Goal: Transaction & Acquisition: Purchase product/service

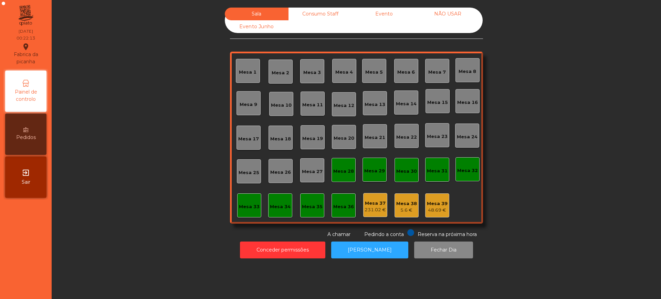
click at [32, 178] on div "exit_to_app Sair" at bounding box center [25, 177] width 41 height 41
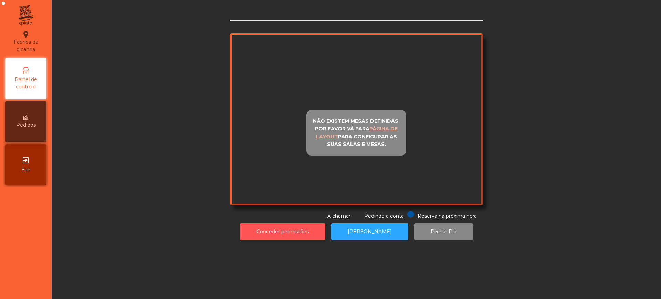
click at [263, 231] on div "Não existem mesas definidas, por favor vá para página de layout para configurar…" at bounding box center [356, 126] width 601 height 236
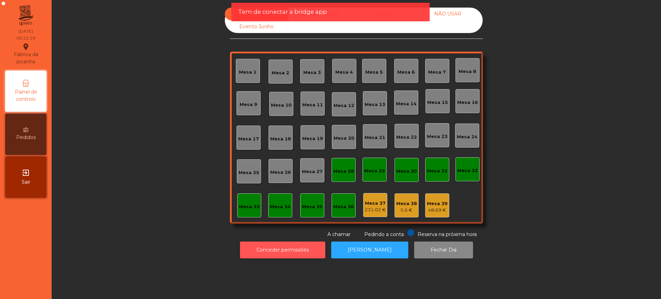
click at [265, 254] on button "Conceder permissões" at bounding box center [282, 250] width 85 height 17
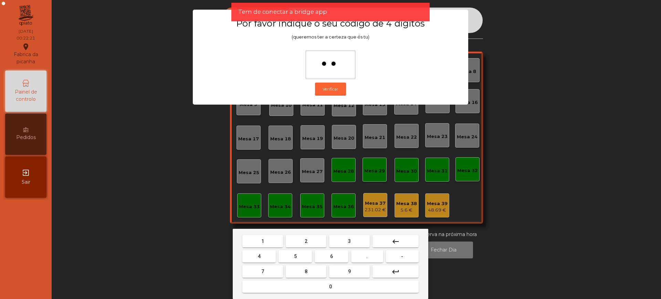
type input "***"
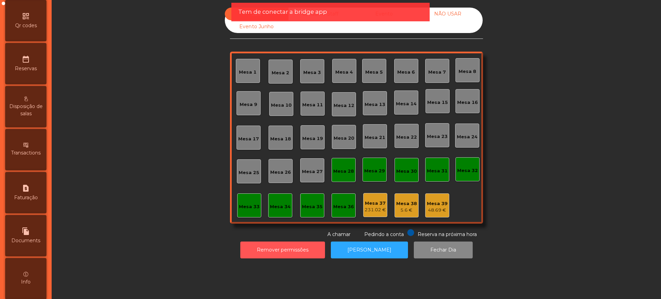
scroll to position [291, 0]
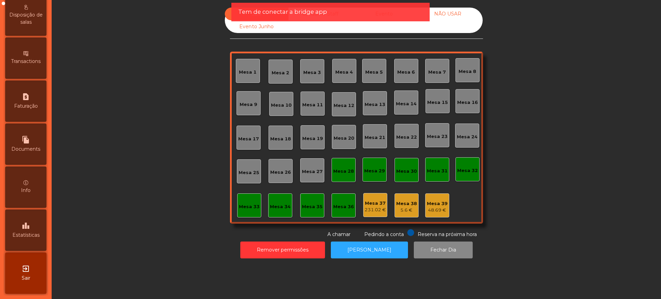
click at [41, 225] on div "leaderboard Estatísticas" at bounding box center [25, 230] width 41 height 41
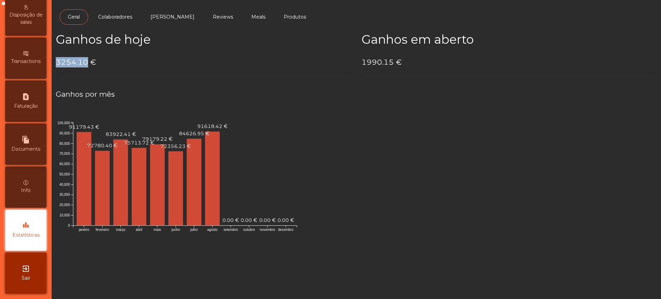
drag, startPoint x: 57, startPoint y: 63, endPoint x: 87, endPoint y: 63, distance: 29.3
click at [87, 63] on h4 "3254.10 €" at bounding box center [203, 62] width 295 height 10
copy h4 "3254.10"
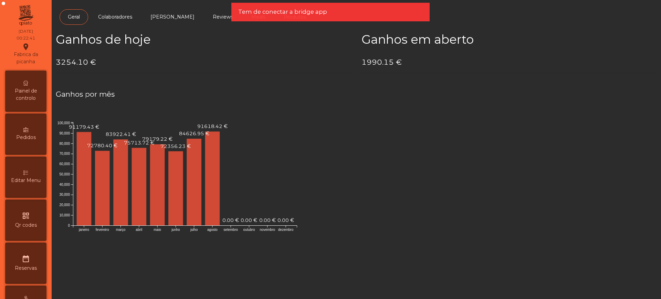
click at [37, 100] on span "Painel de controlo" at bounding box center [26, 94] width 38 height 14
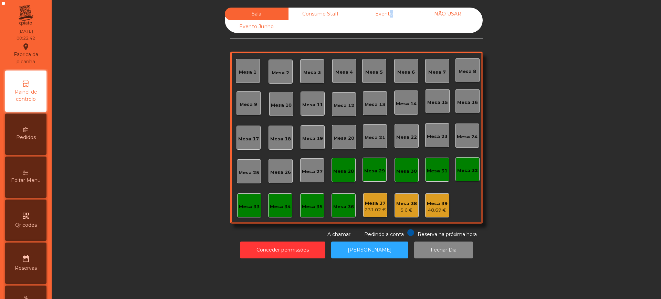
click at [385, 12] on div "Evento" at bounding box center [384, 14] width 64 height 13
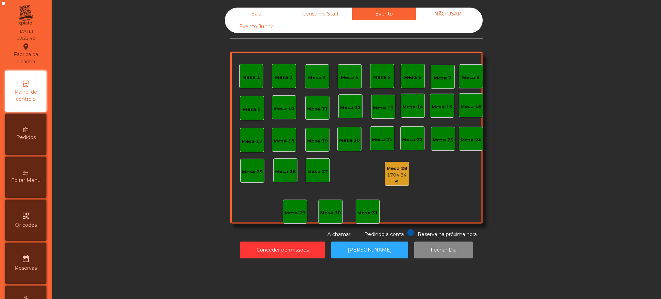
click at [399, 170] on div "Mesa 28" at bounding box center [396, 168] width 23 height 7
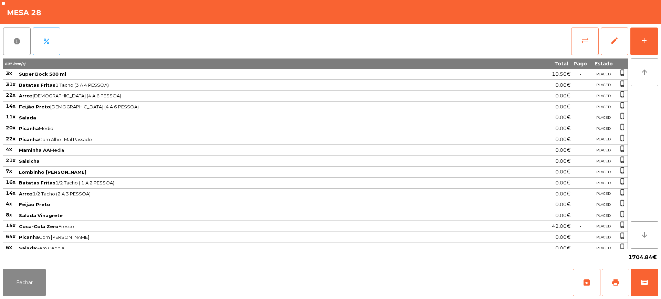
click at [582, 41] on span "sync_alt" at bounding box center [585, 40] width 8 height 8
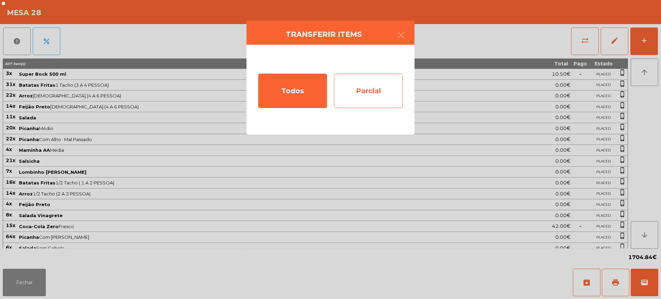
click at [377, 87] on div "Parcial" at bounding box center [368, 91] width 69 height 34
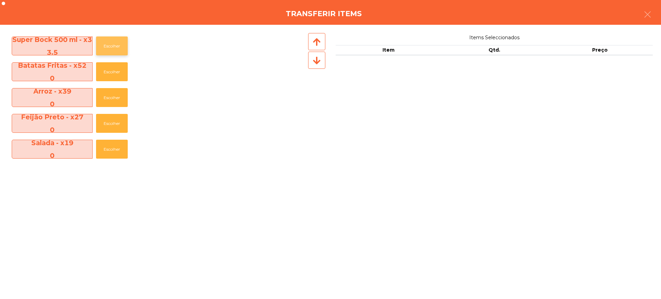
click at [104, 39] on button "Escolher" at bounding box center [112, 45] width 32 height 19
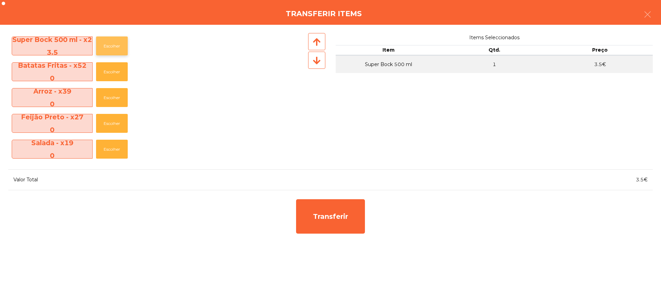
click at [104, 39] on button "Escolher" at bounding box center [112, 45] width 32 height 19
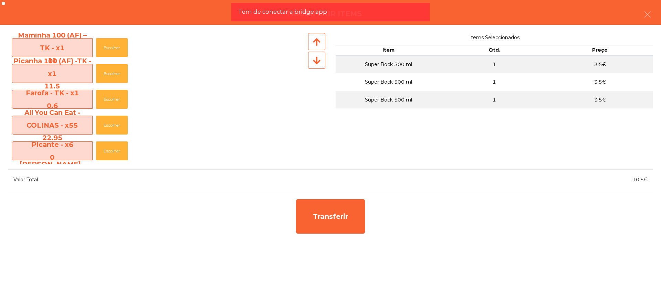
scroll to position [271, 0]
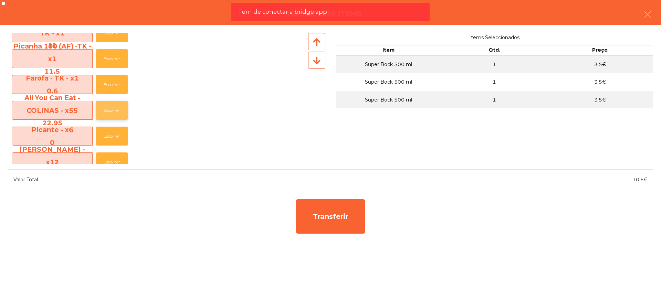
click at [104, 114] on button "Escolher" at bounding box center [112, 110] width 32 height 19
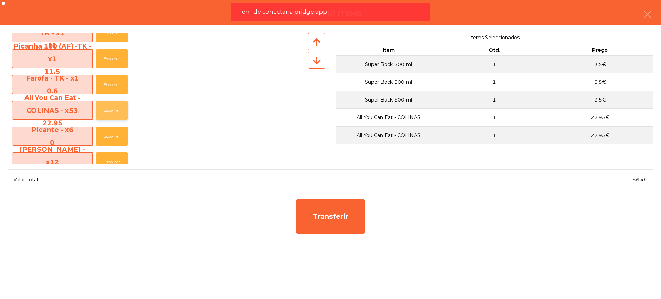
click at [105, 114] on button "Escolher" at bounding box center [112, 110] width 32 height 19
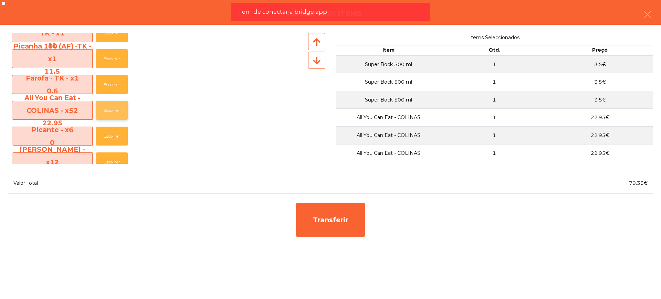
click at [105, 114] on button "Escolher" at bounding box center [112, 110] width 32 height 19
click at [106, 113] on button "Escolher" at bounding box center [112, 110] width 32 height 19
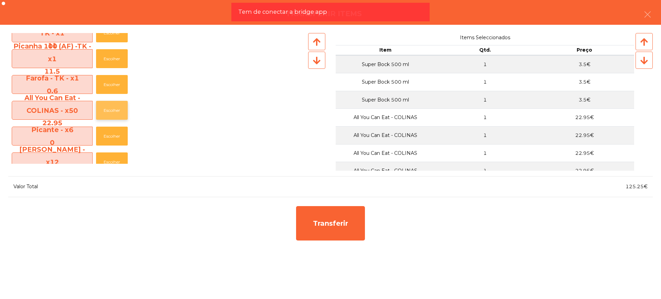
click at [106, 112] on button "Escolher" at bounding box center [112, 110] width 32 height 19
click at [106, 113] on button "Escolher" at bounding box center [112, 110] width 32 height 19
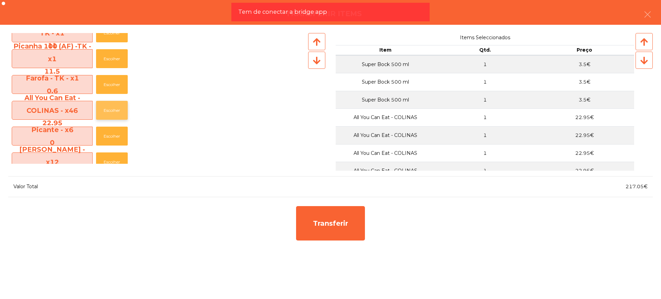
click at [106, 113] on button "Escolher" at bounding box center [112, 110] width 32 height 19
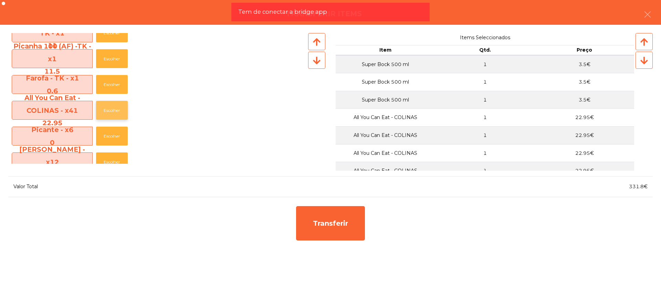
click at [106, 113] on button "Escolher" at bounding box center [112, 110] width 32 height 19
click at [105, 114] on button "Escolher" at bounding box center [112, 110] width 32 height 19
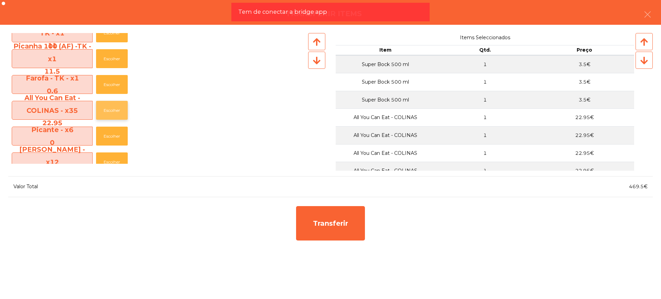
click at [104, 114] on button "Escolher" at bounding box center [112, 110] width 32 height 19
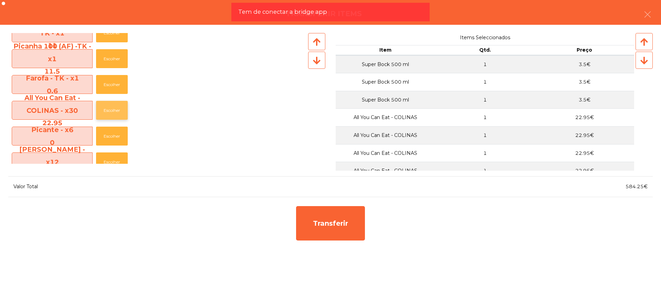
click at [104, 114] on button "Escolher" at bounding box center [112, 110] width 32 height 19
click at [105, 114] on button "Escolher" at bounding box center [112, 110] width 32 height 19
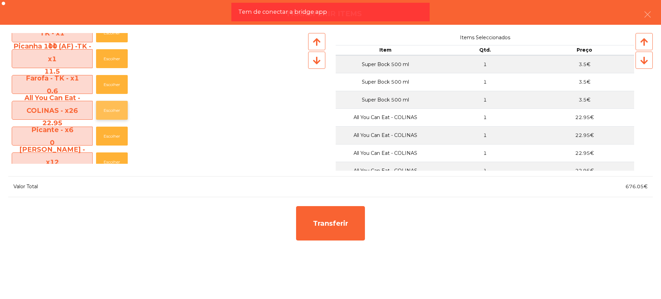
click at [105, 114] on button "Escolher" at bounding box center [112, 110] width 32 height 19
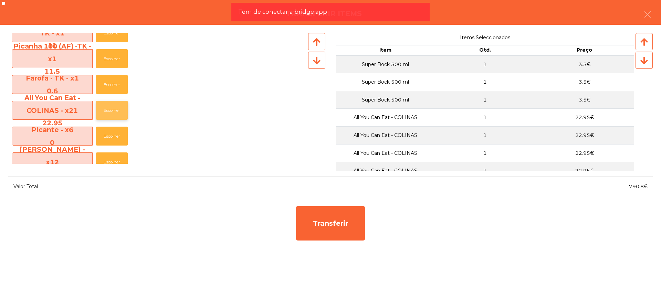
click at [105, 114] on button "Escolher" at bounding box center [112, 110] width 32 height 19
click at [107, 114] on button "Escolher" at bounding box center [112, 110] width 32 height 19
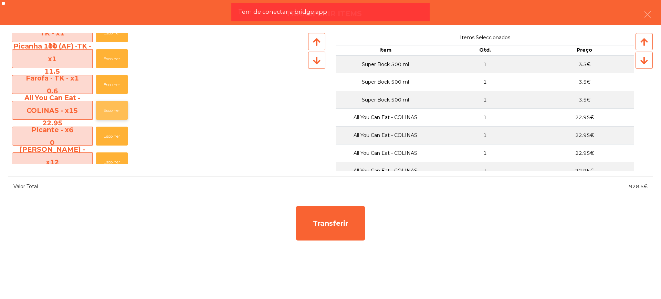
click at [107, 114] on button "Escolher" at bounding box center [112, 110] width 32 height 19
click at [109, 112] on button "Escolher" at bounding box center [112, 110] width 32 height 19
click at [110, 112] on button "Escolher" at bounding box center [112, 110] width 32 height 19
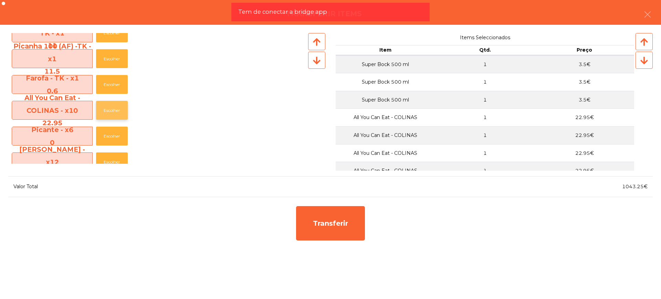
click at [113, 112] on button "Escolher" at bounding box center [112, 110] width 32 height 19
click at [114, 111] on button "Escolher" at bounding box center [112, 110] width 32 height 19
click at [114, 110] on button "Escolher" at bounding box center [112, 110] width 32 height 19
click at [114, 109] on button "Escolher" at bounding box center [112, 110] width 32 height 19
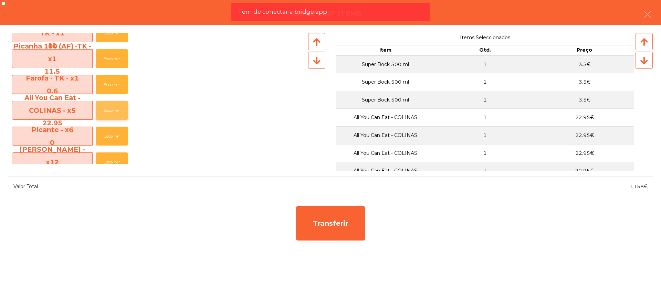
click at [114, 109] on button "Escolher" at bounding box center [112, 110] width 32 height 19
click at [113, 109] on button "Escolher" at bounding box center [112, 110] width 32 height 19
click at [113, 108] on button "Escolher" at bounding box center [112, 110] width 32 height 19
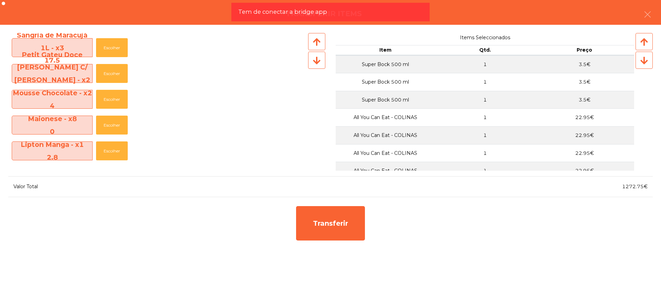
scroll to position [904, 0]
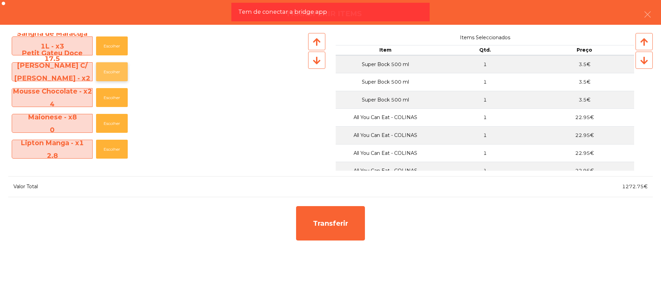
click at [120, 63] on button "Escolher" at bounding box center [112, 71] width 32 height 19
click at [114, 76] on button "Escolher" at bounding box center [112, 71] width 32 height 19
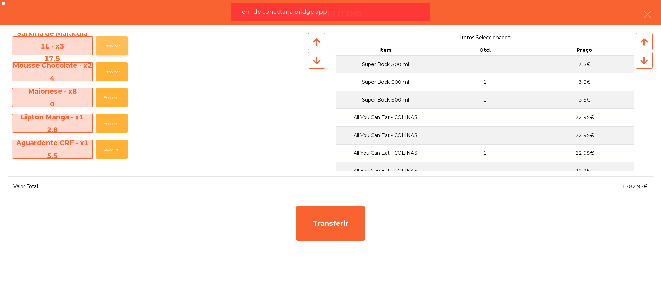
click at [113, 48] on button "Escolher" at bounding box center [112, 45] width 32 height 19
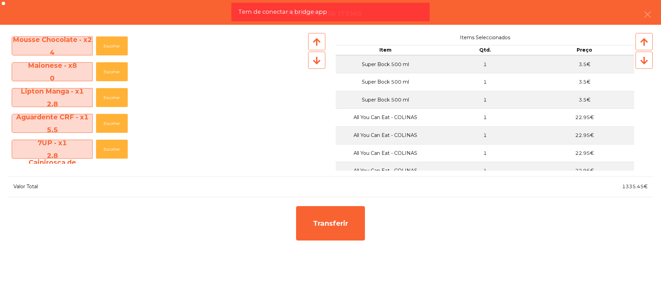
scroll to position [878, 0]
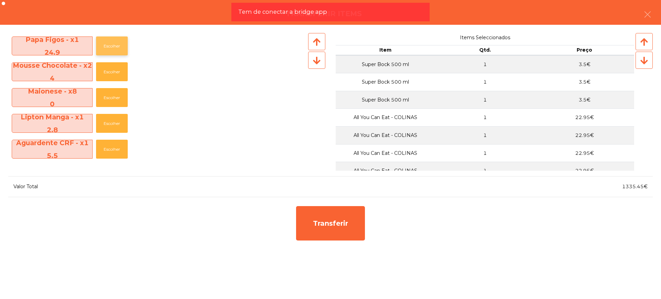
click at [116, 41] on button "Escolher" at bounding box center [112, 45] width 32 height 19
click at [115, 48] on button "Escolher" at bounding box center [112, 45] width 32 height 19
click at [115, 44] on button "Escolher" at bounding box center [112, 45] width 32 height 19
click at [108, 44] on button "Escolher" at bounding box center [112, 45] width 32 height 19
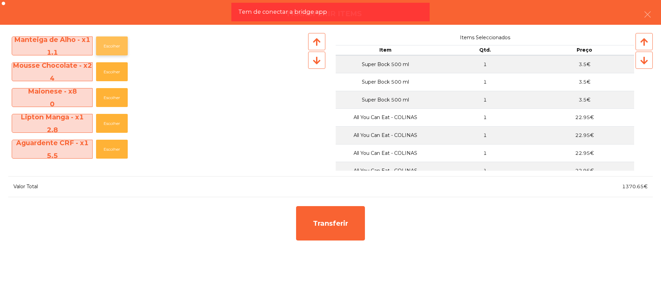
click at [108, 44] on button "Escolher" at bounding box center [112, 45] width 32 height 19
click at [109, 44] on button "Escolher" at bounding box center [112, 45] width 32 height 19
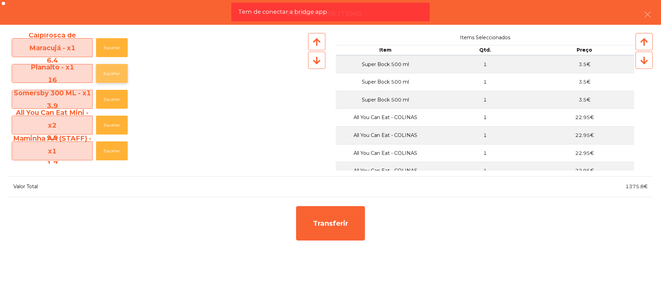
scroll to position [904, 0]
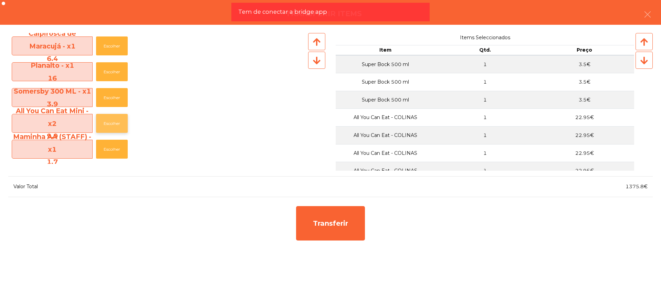
click at [109, 128] on button "Escolher" at bounding box center [112, 123] width 32 height 19
click at [109, 127] on button "Escolher" at bounding box center [112, 123] width 32 height 19
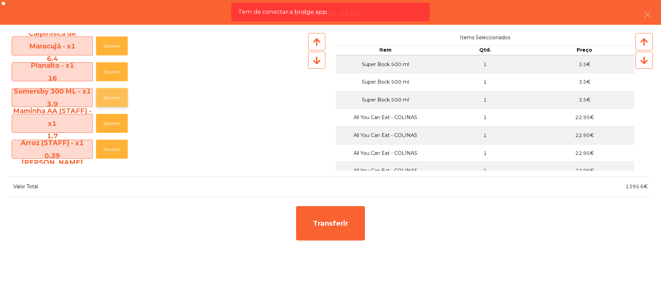
click at [107, 93] on button "Escolher" at bounding box center [112, 97] width 32 height 19
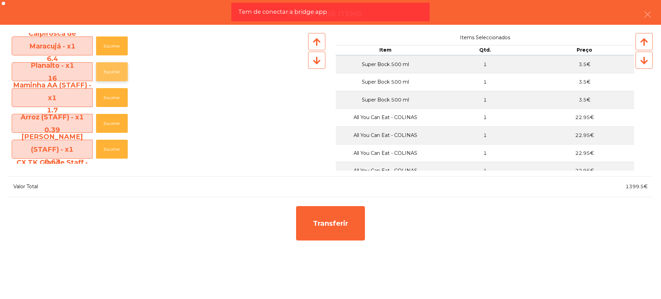
click at [115, 73] on button "Escolher" at bounding box center [112, 71] width 32 height 19
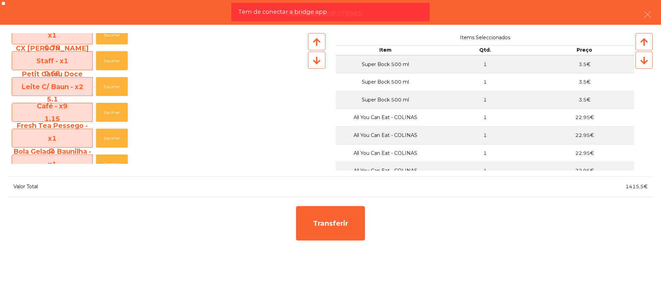
scroll to position [1033, 0]
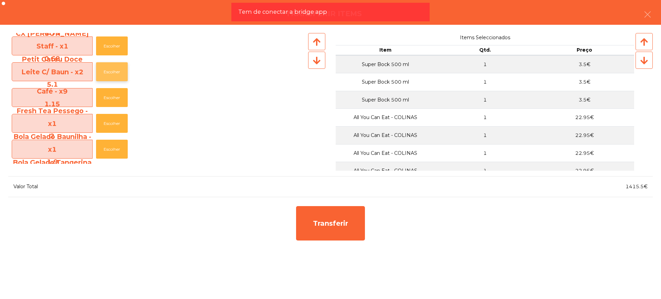
click at [118, 74] on button "Escolher" at bounding box center [112, 71] width 32 height 19
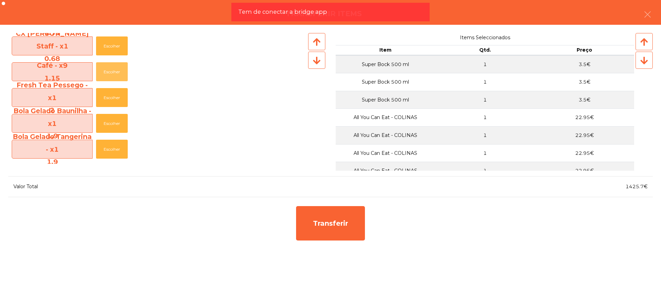
click at [118, 74] on button "Escolher" at bounding box center [112, 71] width 32 height 19
click at [118, 73] on button "Escolher" at bounding box center [112, 71] width 32 height 19
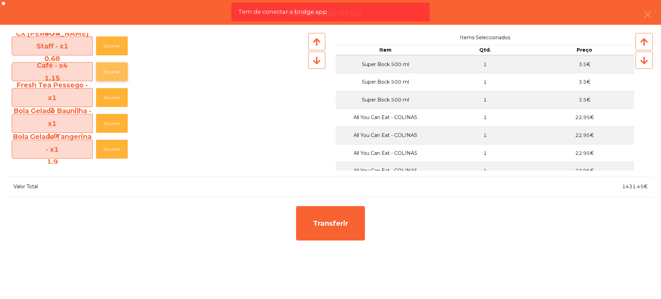
click at [118, 73] on button "Escolher" at bounding box center [112, 71] width 32 height 19
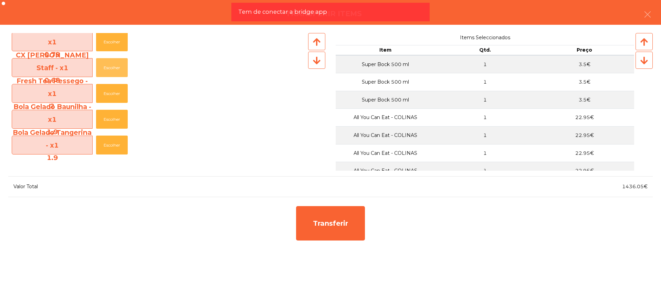
click at [118, 73] on button "Escolher" at bounding box center [112, 67] width 32 height 19
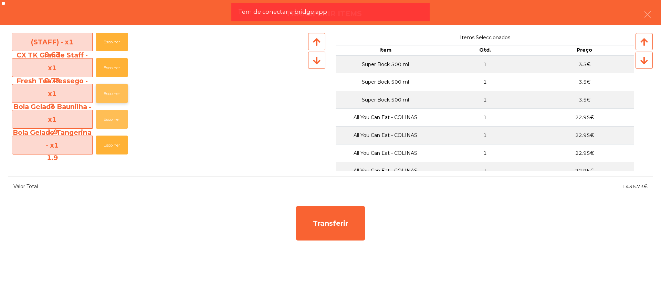
click at [114, 117] on button "Escolher" at bounding box center [112, 119] width 32 height 19
click at [112, 114] on button "Escolher" at bounding box center [112, 119] width 32 height 19
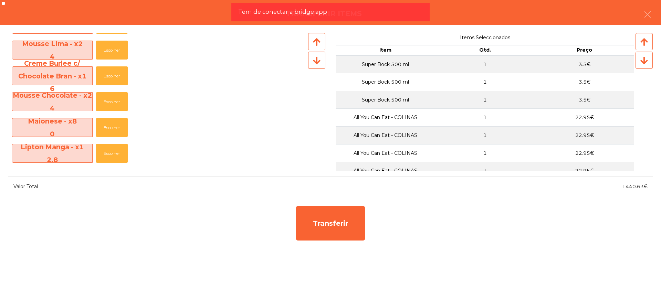
scroll to position [676, 0]
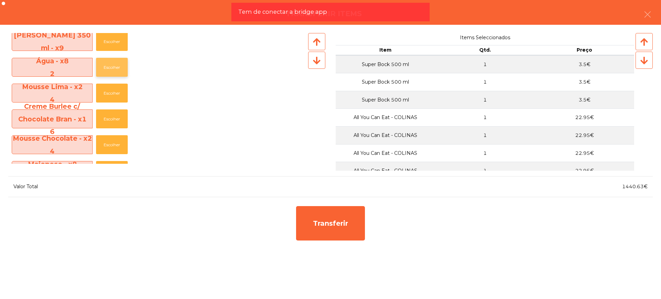
click at [117, 64] on button "Escolher" at bounding box center [112, 67] width 32 height 19
click at [117, 65] on button "Escolher" at bounding box center [112, 67] width 32 height 19
drag, startPoint x: 620, startPoint y: 186, endPoint x: 644, endPoint y: 188, distance: 23.8
click at [644, 188] on div "1444.63€" at bounding box center [491, 186] width 322 height 9
copy span "1444.63"
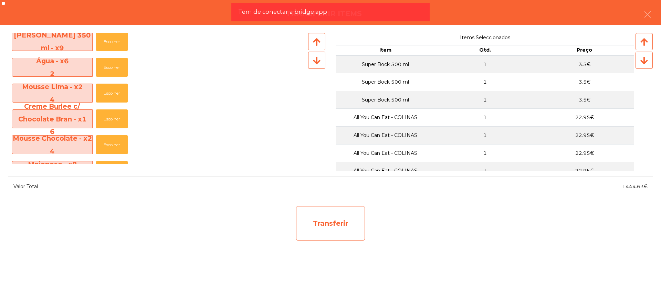
click at [309, 211] on div "Transferir" at bounding box center [330, 223] width 69 height 34
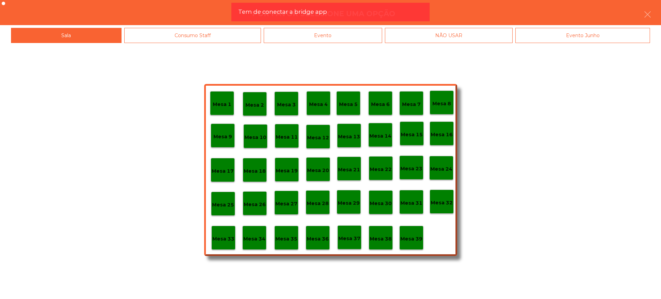
click at [347, 201] on p "Mesa 29" at bounding box center [349, 203] width 22 height 8
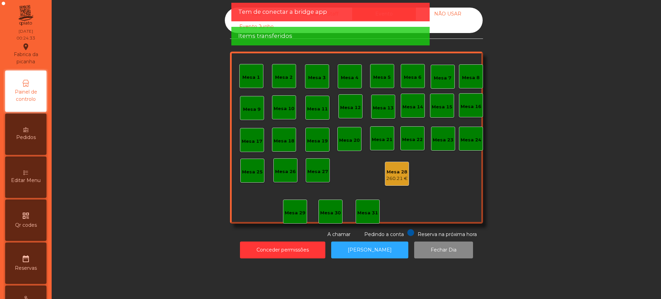
click at [393, 176] on div "260.21 €" at bounding box center [396, 178] width 21 height 7
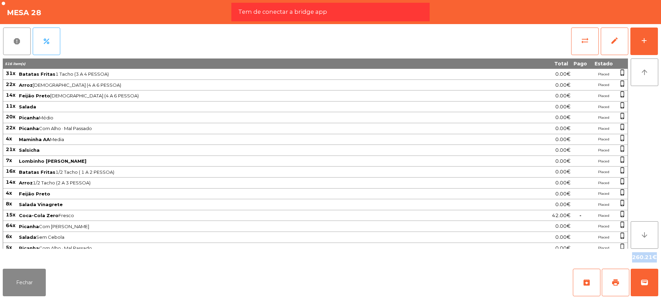
drag, startPoint x: 628, startPoint y: 254, endPoint x: 652, endPoint y: 260, distance: 25.4
click at [652, 260] on div "260.21€" at bounding box center [330, 257] width 655 height 17
copy div "260.21"
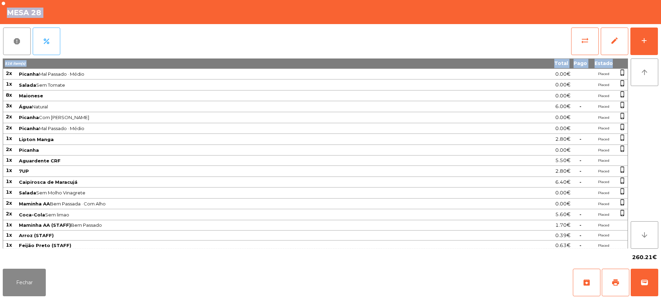
scroll to position [619, 0]
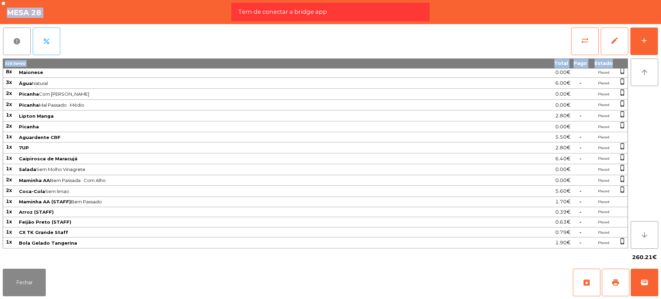
drag, startPoint x: 5, startPoint y: 74, endPoint x: 624, endPoint y: 241, distance: 641.5
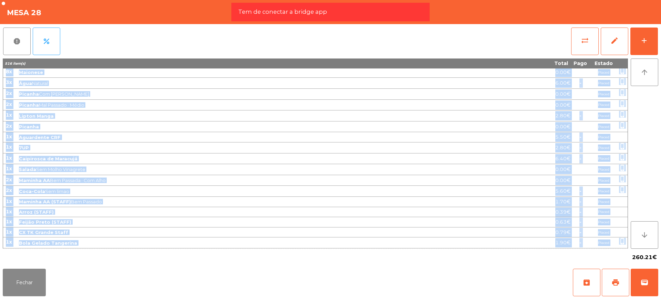
copy tbody "31x Batatas Fritas 1 Tacho (3 A 4 PESSOA) 0.00€ Placed phone_iphone 22x Arroz 1…"
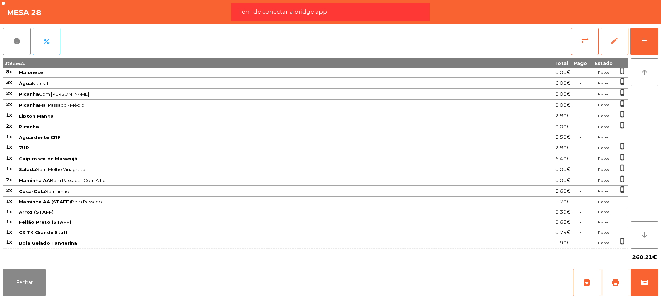
drag, startPoint x: 617, startPoint y: 46, endPoint x: 419, endPoint y: 20, distance: 199.7
click at [617, 46] on button "edit" at bounding box center [615, 42] width 28 height 28
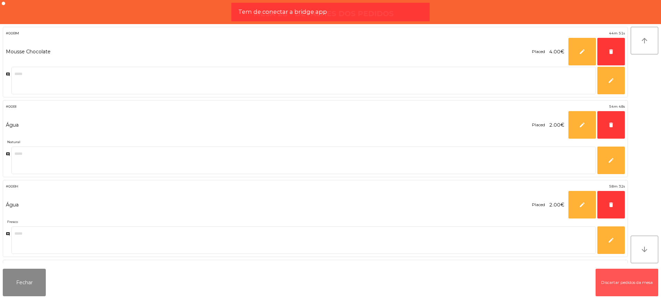
click at [607, 277] on button "Discartar pedidos da mesa" at bounding box center [627, 283] width 63 height 28
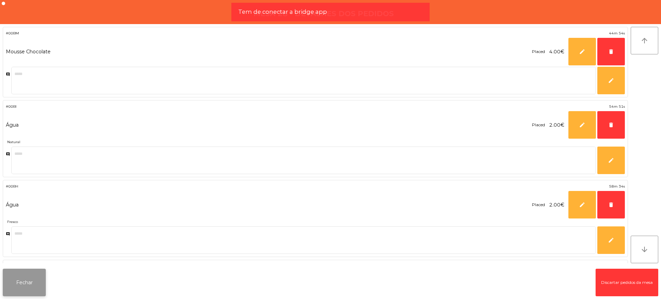
click at [22, 280] on button "Fechar" at bounding box center [24, 283] width 43 height 28
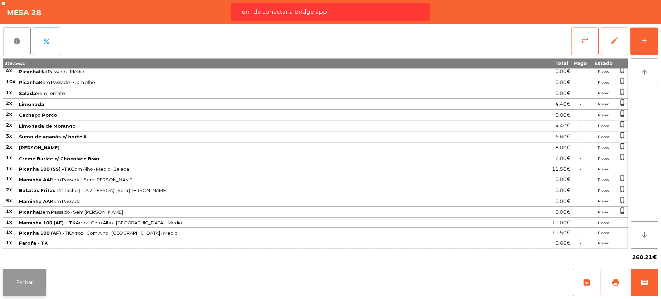
scroll to position [573, 0]
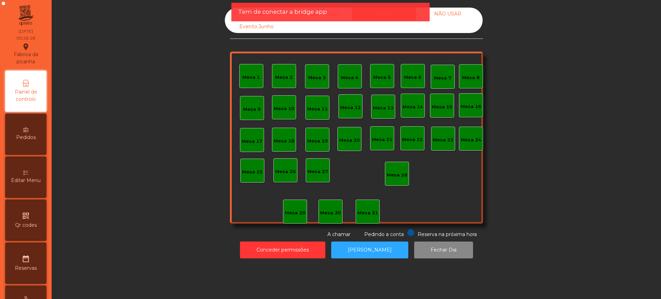
click at [235, 7] on div "Tem de conectar a bridge app" at bounding box center [330, 12] width 198 height 19
click at [230, 12] on div "Sala" at bounding box center [257, 14] width 64 height 13
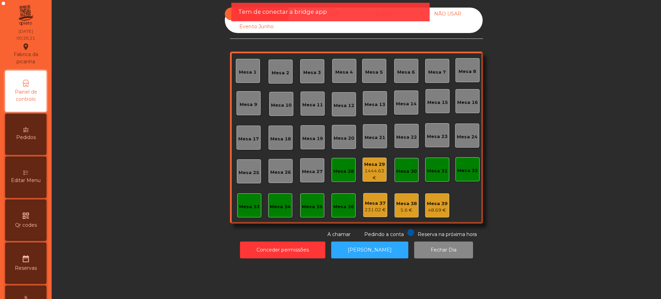
click at [369, 167] on div "Mesa 29" at bounding box center [374, 164] width 23 height 7
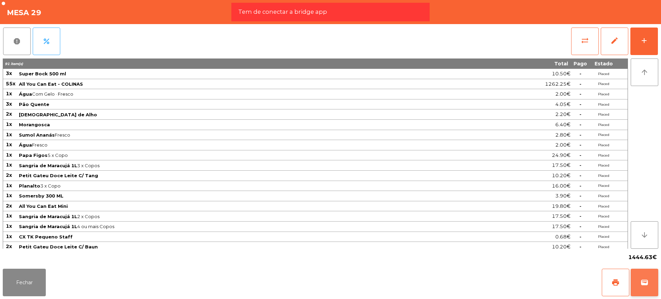
click at [641, 279] on span "wallet" at bounding box center [644, 283] width 8 height 8
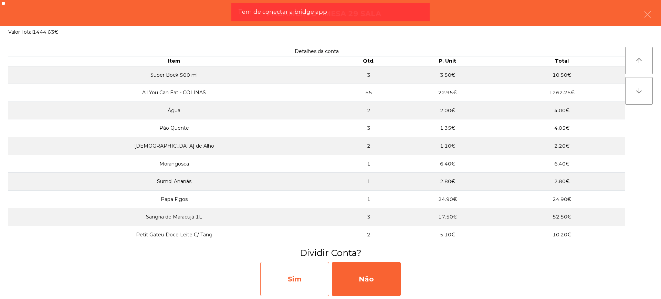
click at [289, 277] on div "Sim" at bounding box center [294, 279] width 69 height 34
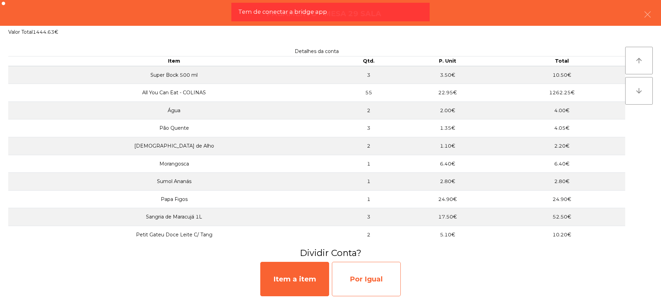
click at [362, 277] on div "Por Igual" at bounding box center [366, 279] width 69 height 34
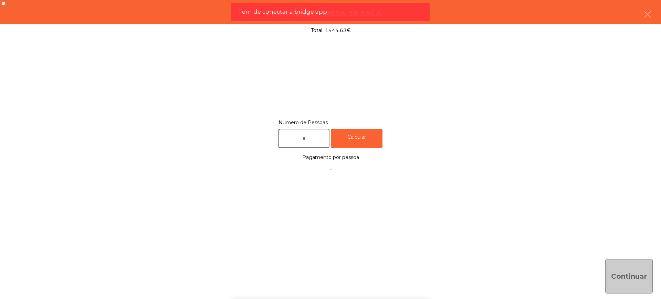
click at [311, 140] on input "text" at bounding box center [304, 139] width 51 height 20
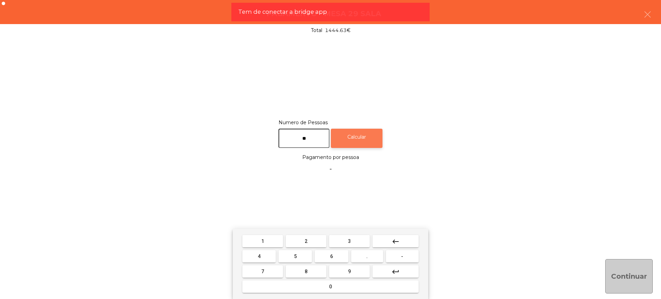
type input "**"
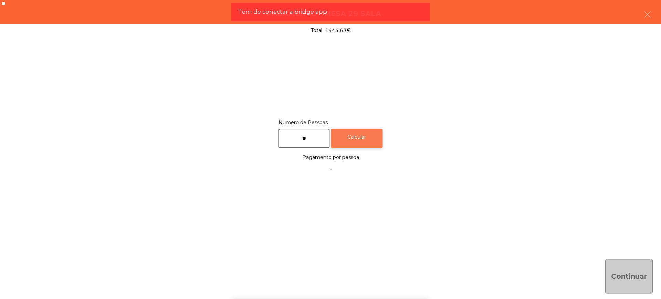
click at [355, 132] on div "Calcular" at bounding box center [357, 139] width 52 height 20
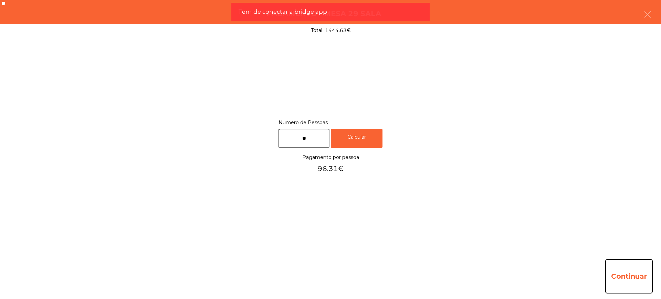
click at [627, 271] on button "Continuar" at bounding box center [629, 276] width 48 height 34
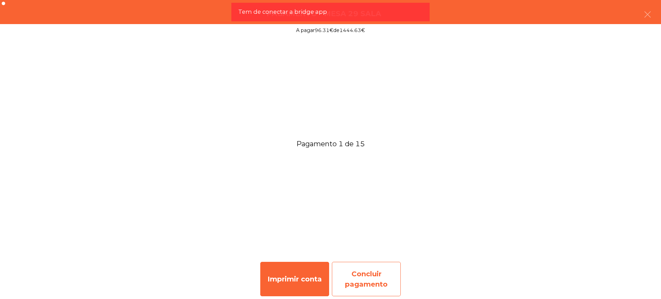
click at [390, 265] on div "Concluir pagamento" at bounding box center [366, 279] width 69 height 34
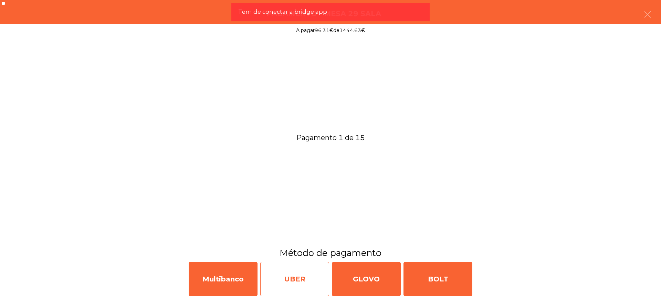
click at [265, 270] on div "UBER" at bounding box center [294, 279] width 69 height 34
select select "**"
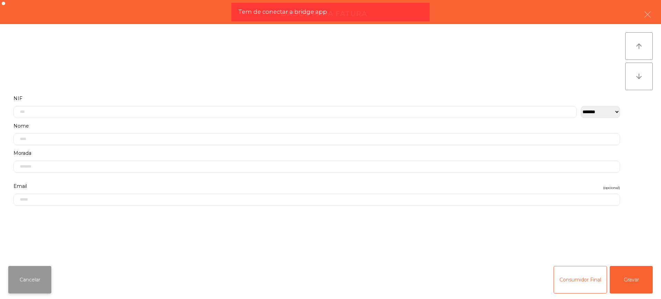
click at [26, 292] on button "Cancelar" at bounding box center [29, 280] width 43 height 28
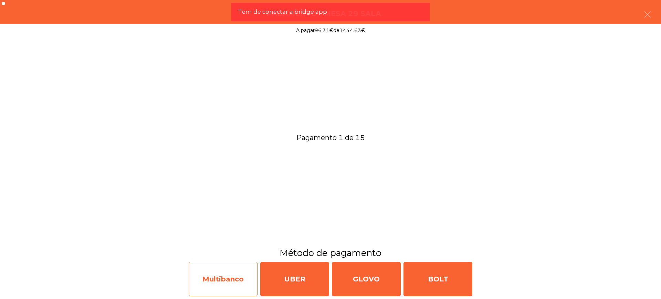
click at [230, 278] on div "Multibanco" at bounding box center [223, 279] width 69 height 34
select select "**"
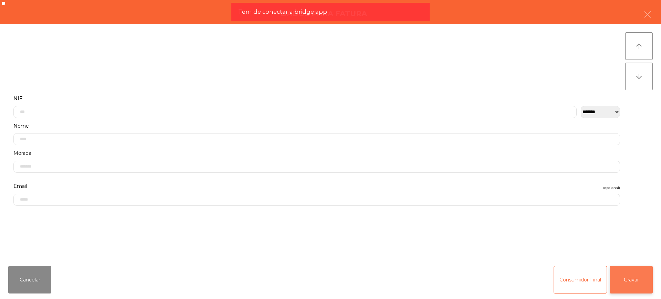
click at [627, 276] on button "Gravar" at bounding box center [631, 280] width 43 height 28
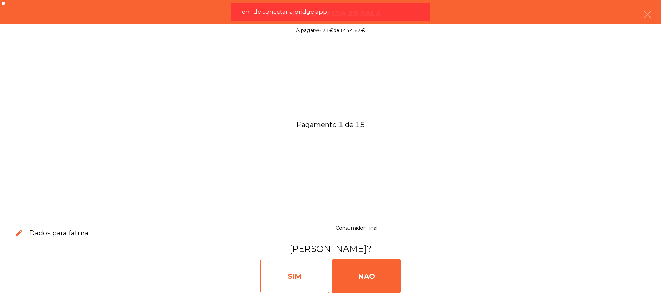
drag, startPoint x: 371, startPoint y: 274, endPoint x: 308, endPoint y: 280, distance: 63.3
click at [371, 273] on div "NAO" at bounding box center [366, 276] width 69 height 34
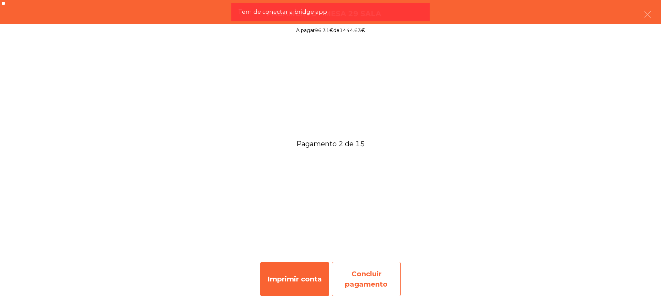
click at [369, 286] on div "Concluir pagamento" at bounding box center [366, 279] width 69 height 34
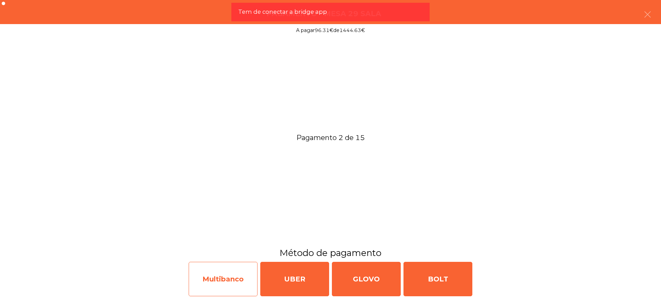
click at [208, 277] on div "Multibanco" at bounding box center [223, 279] width 69 height 34
select select "**"
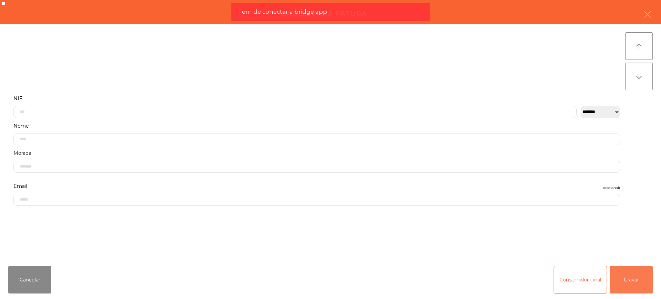
click at [628, 271] on button "Gravar" at bounding box center [631, 280] width 43 height 28
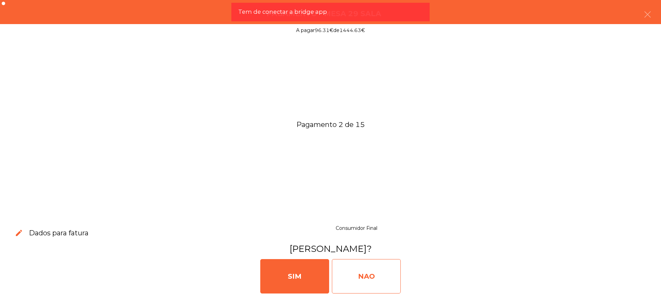
click at [382, 280] on div "NAO" at bounding box center [366, 276] width 69 height 34
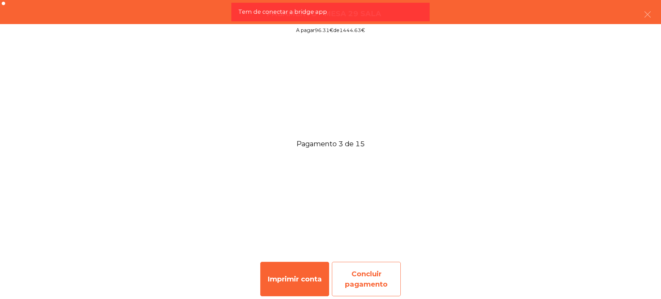
click at [385, 270] on div "Concluir pagamento" at bounding box center [366, 279] width 69 height 34
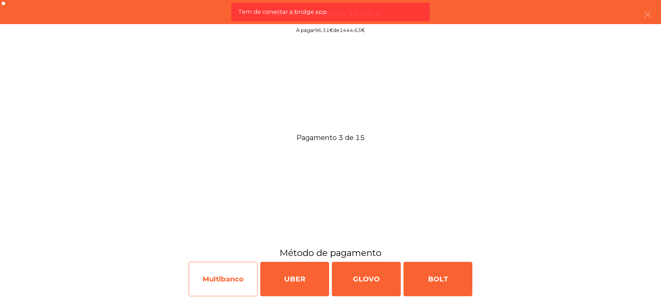
click at [217, 277] on div "Multibanco" at bounding box center [223, 279] width 69 height 34
select select "**"
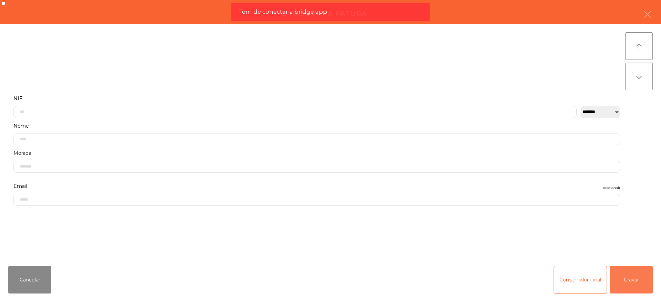
drag, startPoint x: 628, startPoint y: 278, endPoint x: 583, endPoint y: 283, distance: 45.7
click at [628, 277] on button "Gravar" at bounding box center [631, 280] width 43 height 28
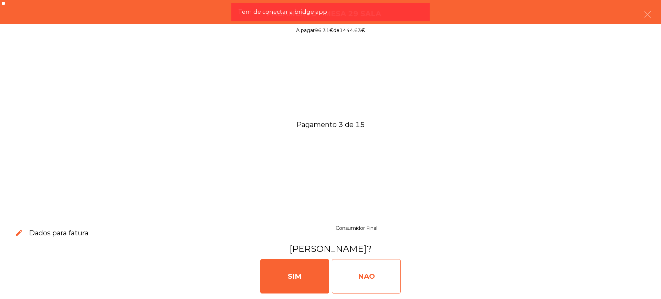
click at [351, 279] on div "NAO" at bounding box center [366, 276] width 69 height 34
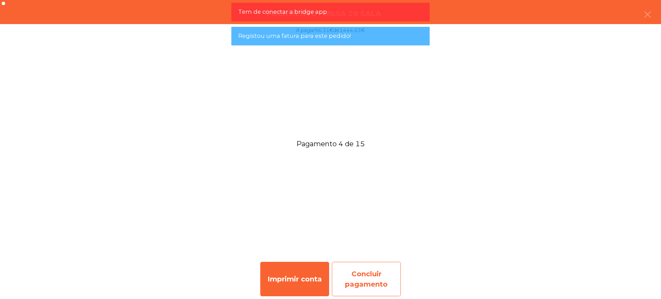
click at [365, 264] on div "Concluir pagamento" at bounding box center [366, 279] width 69 height 34
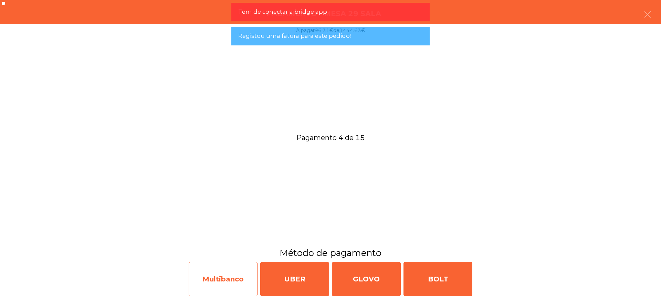
click at [201, 272] on div "Multibanco" at bounding box center [223, 279] width 69 height 34
select select "**"
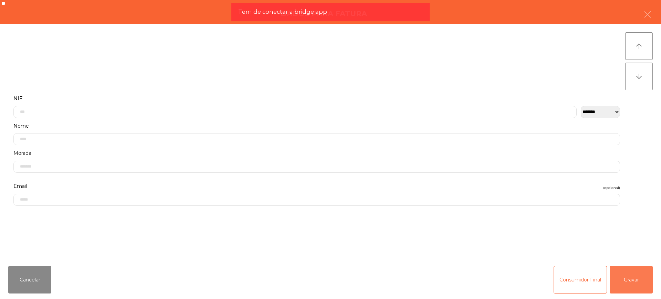
click at [624, 267] on button "Gravar" at bounding box center [631, 280] width 43 height 28
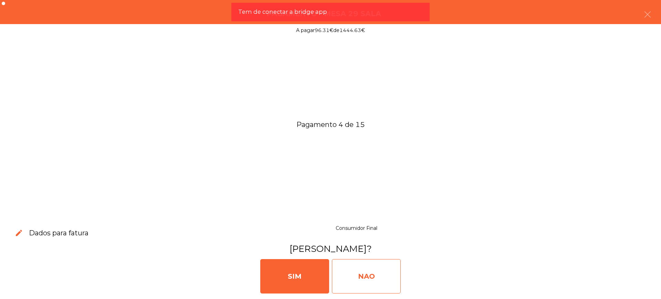
click at [370, 270] on div "NAO" at bounding box center [366, 276] width 69 height 34
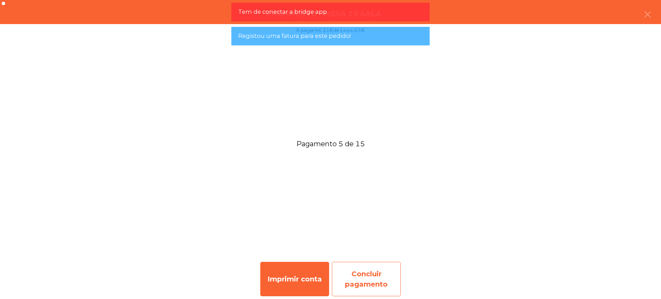
click at [373, 269] on div "Concluir pagamento" at bounding box center [366, 279] width 69 height 34
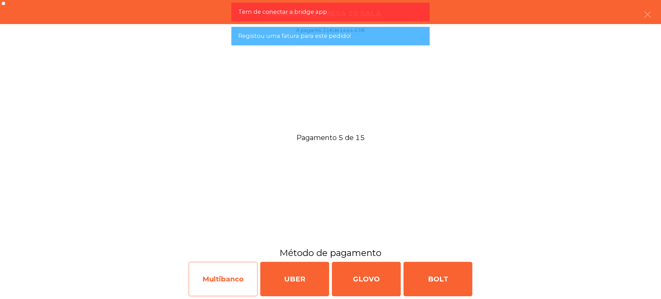
click at [221, 271] on div "Multibanco" at bounding box center [223, 279] width 69 height 34
select select "**"
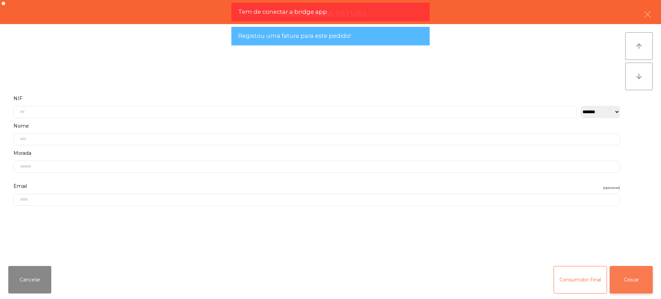
click at [641, 275] on button "Gravar" at bounding box center [631, 280] width 43 height 28
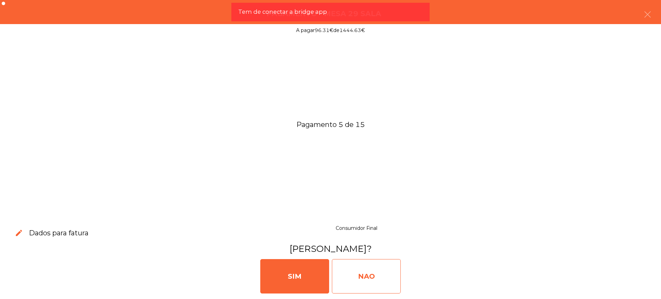
click at [379, 261] on div "NAO" at bounding box center [366, 276] width 69 height 34
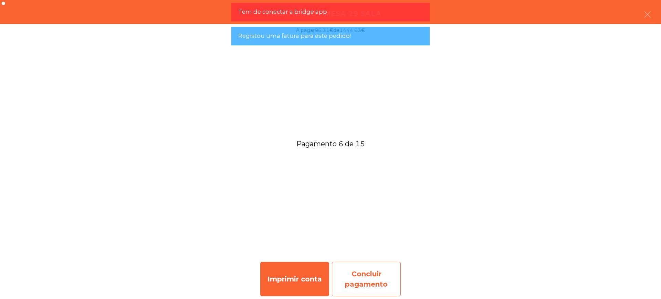
click at [376, 272] on div "Concluir pagamento" at bounding box center [366, 279] width 69 height 34
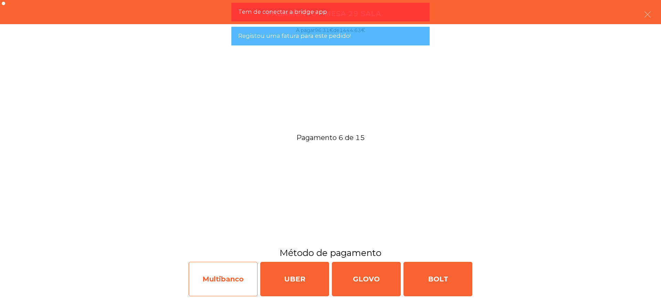
click at [232, 279] on div "Multibanco" at bounding box center [223, 279] width 69 height 34
select select "**"
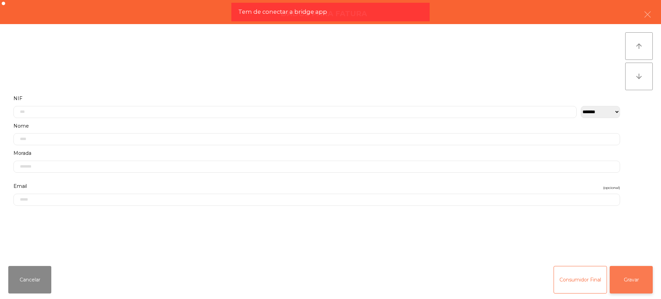
click at [628, 273] on button "Gravar" at bounding box center [631, 280] width 43 height 28
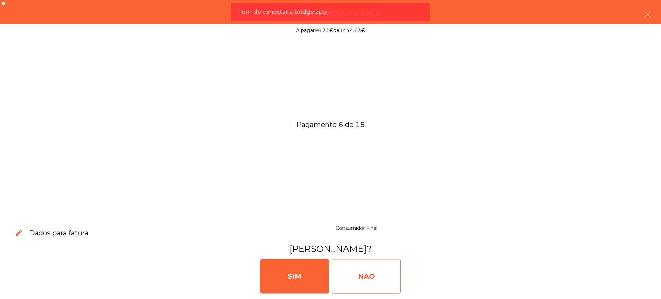
click at [375, 267] on div "NAO" at bounding box center [366, 276] width 69 height 34
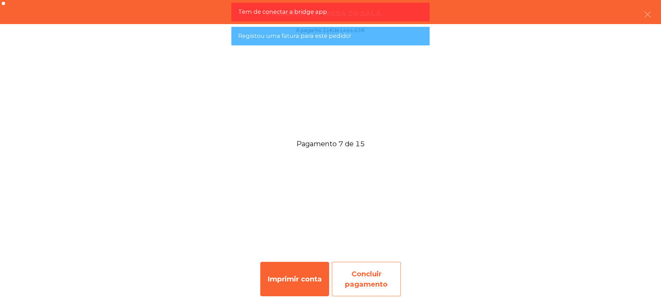
click at [377, 279] on div "Concluir pagamento" at bounding box center [366, 279] width 69 height 34
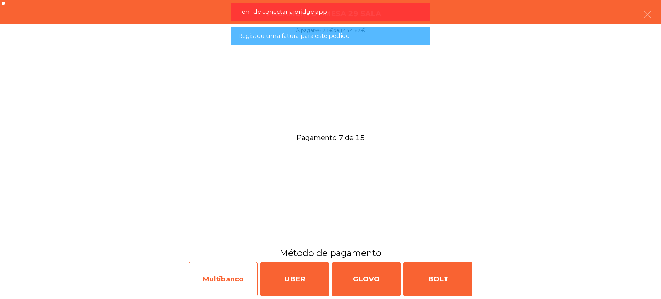
click at [233, 278] on div "Multibanco" at bounding box center [223, 279] width 69 height 34
select select "**"
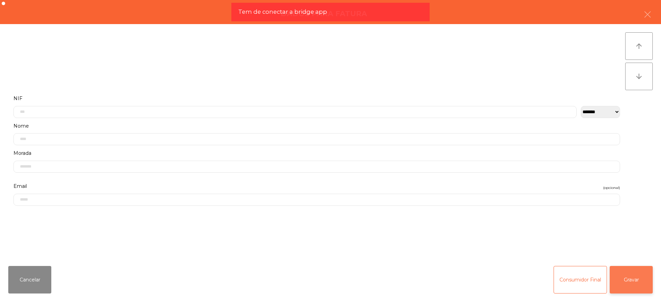
click at [623, 278] on button "Gravar" at bounding box center [631, 280] width 43 height 28
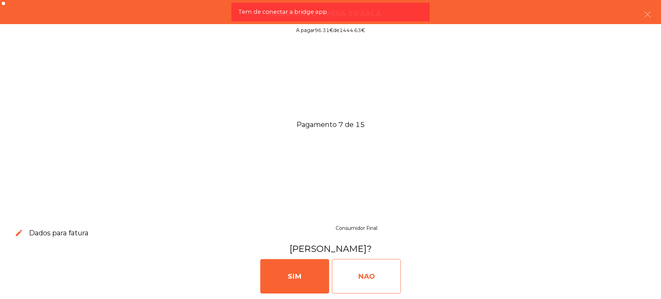
click at [387, 280] on div "NAO" at bounding box center [366, 276] width 69 height 34
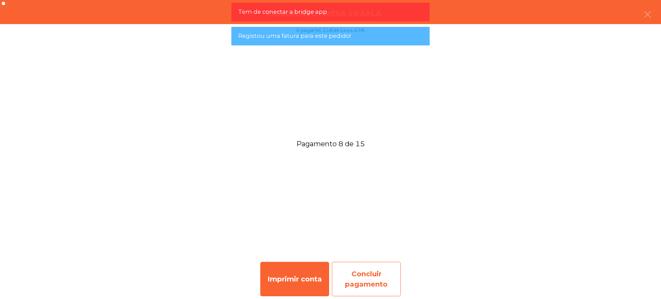
click at [379, 270] on div "Concluir pagamento" at bounding box center [366, 279] width 69 height 34
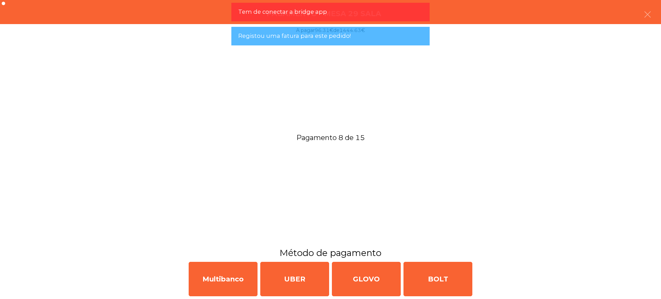
click at [172, 277] on div "Multibanco UBER GLOVO BOLT" at bounding box center [330, 279] width 661 height 40
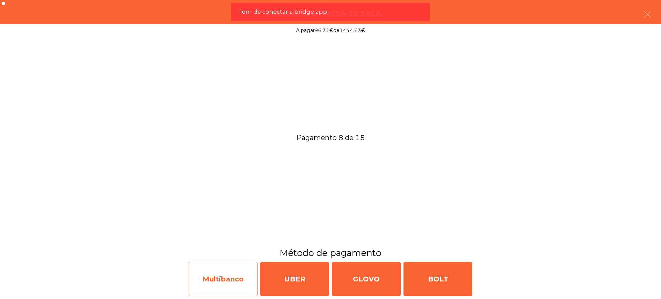
click at [205, 278] on div "Multibanco" at bounding box center [223, 279] width 69 height 34
select select "**"
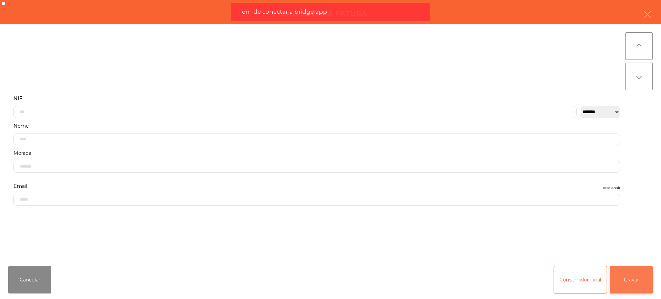
click at [632, 273] on button "Gravar" at bounding box center [631, 280] width 43 height 28
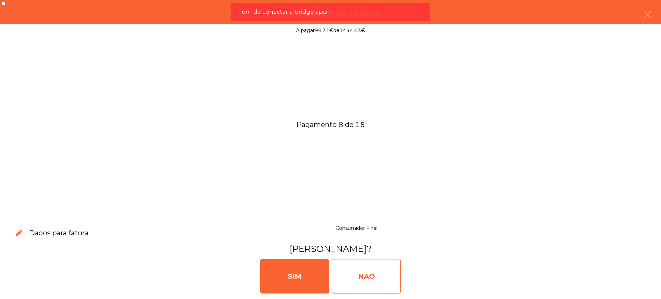
click at [380, 276] on div "NAO" at bounding box center [366, 276] width 69 height 34
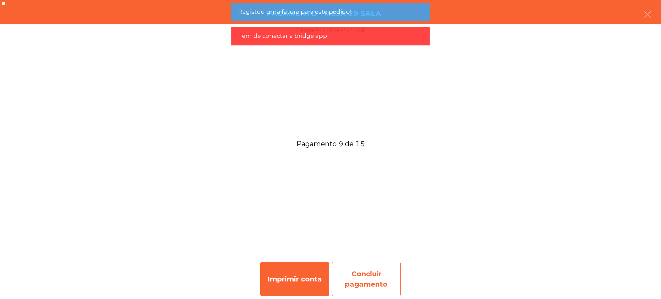
click at [396, 286] on div "Concluir pagamento" at bounding box center [366, 279] width 69 height 34
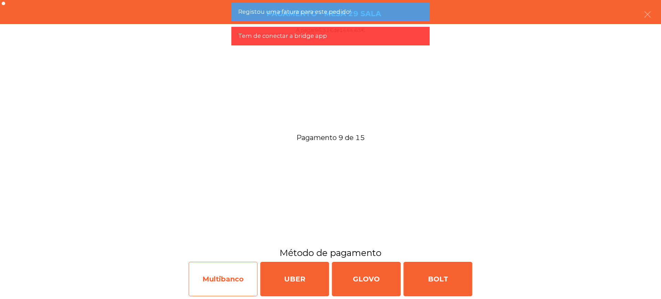
click at [230, 286] on div "Multibanco" at bounding box center [223, 279] width 69 height 34
select select "**"
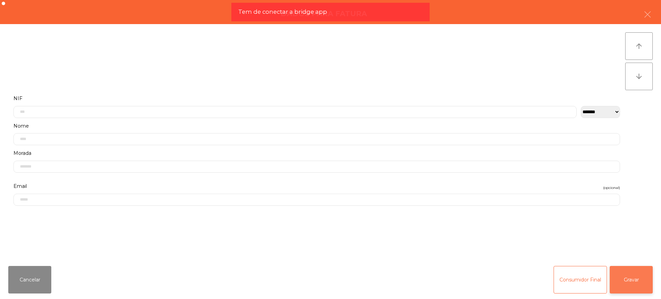
click at [632, 281] on button "Gravar" at bounding box center [631, 280] width 43 height 28
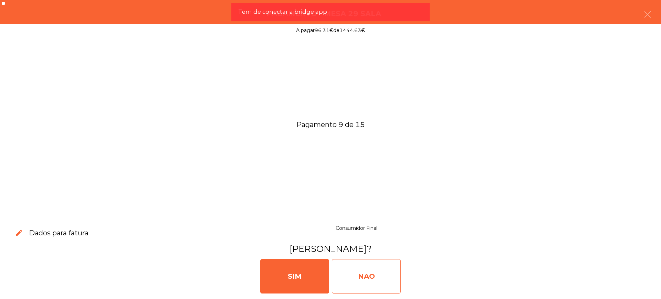
click at [399, 274] on div "NAO" at bounding box center [366, 276] width 69 height 34
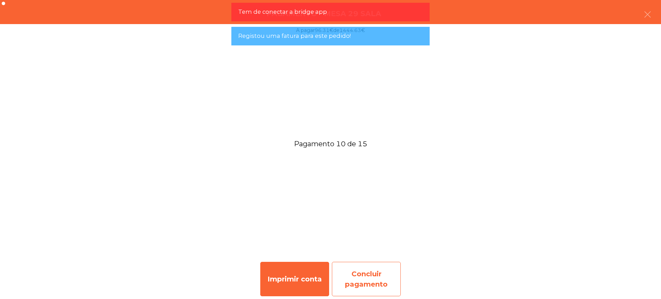
click at [385, 277] on div "Concluir pagamento" at bounding box center [366, 279] width 69 height 34
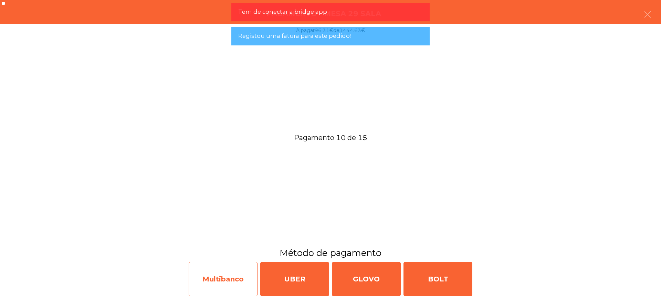
click at [227, 268] on div "Multibanco" at bounding box center [223, 279] width 69 height 34
select select "**"
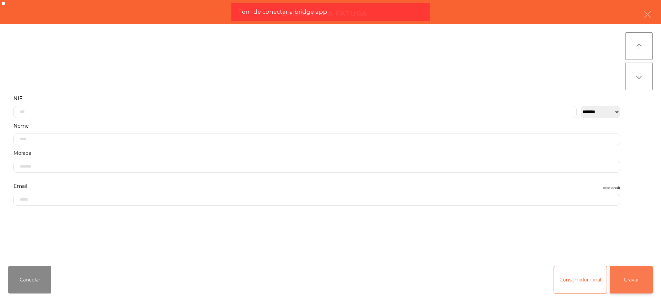
click at [638, 288] on button "Gravar" at bounding box center [631, 280] width 43 height 28
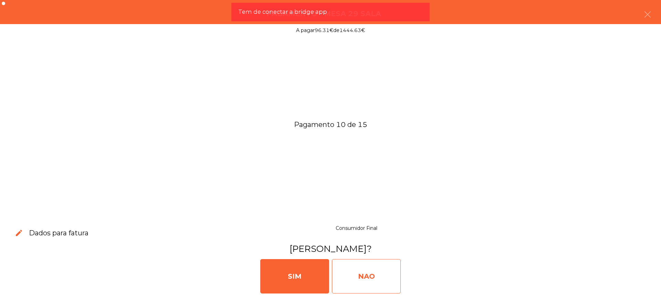
click at [354, 263] on div "NAO" at bounding box center [366, 276] width 69 height 34
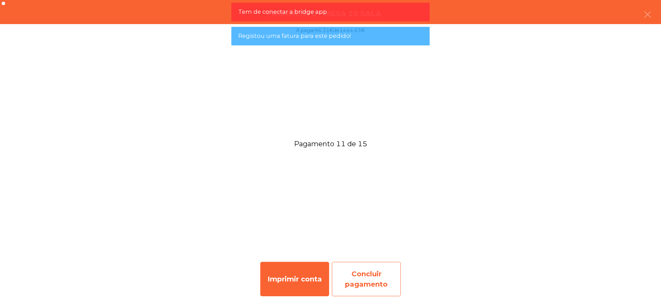
click at [371, 267] on div "Concluir pagamento" at bounding box center [366, 279] width 69 height 34
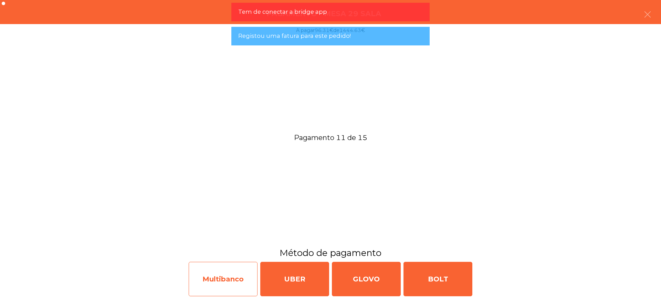
click at [243, 283] on div "Multibanco" at bounding box center [223, 279] width 69 height 34
select select "**"
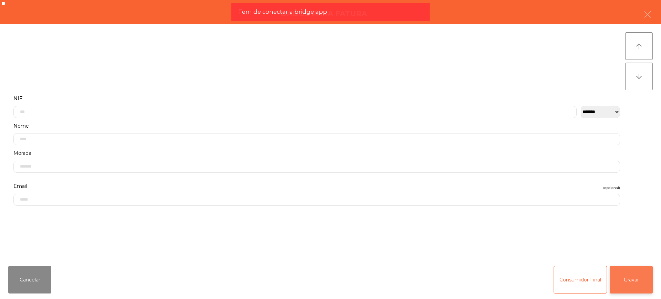
click at [623, 272] on button "Gravar" at bounding box center [631, 280] width 43 height 28
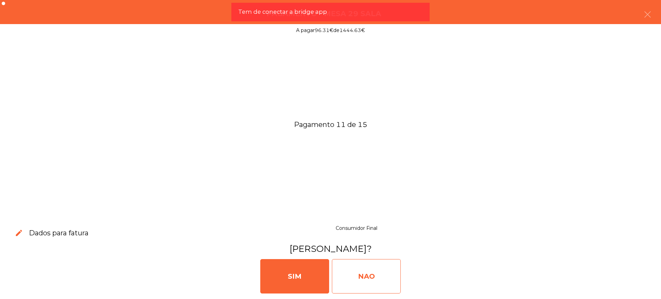
click at [397, 273] on div "NAO" at bounding box center [366, 276] width 69 height 34
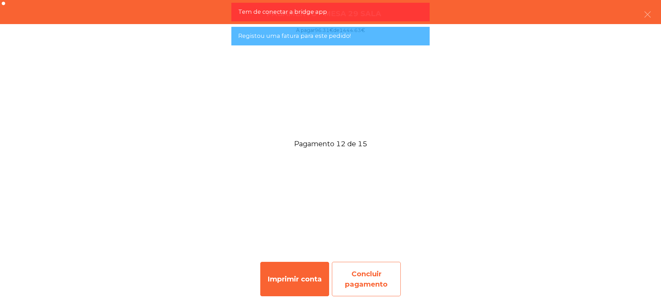
click at [370, 279] on div "Concluir pagamento" at bounding box center [366, 279] width 69 height 34
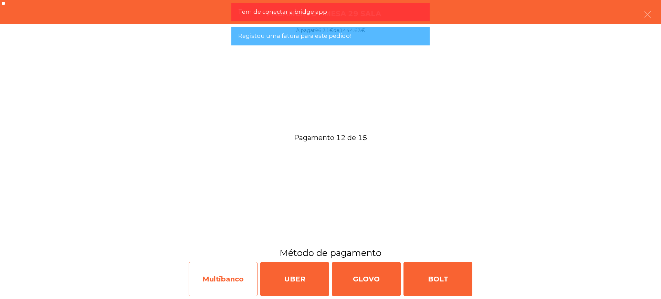
click at [222, 284] on div "Multibanco" at bounding box center [223, 279] width 69 height 34
select select "**"
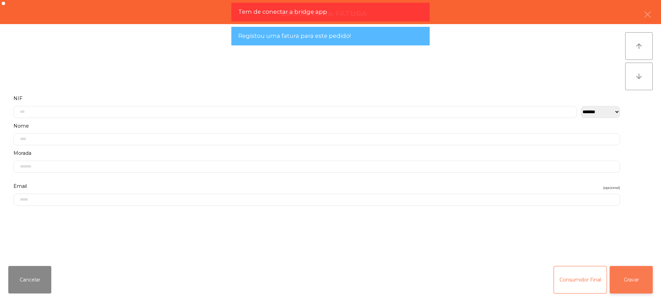
click at [622, 278] on button "Gravar" at bounding box center [631, 280] width 43 height 28
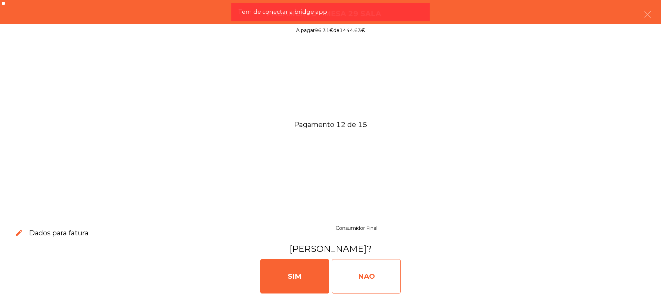
click at [386, 282] on div "NAO" at bounding box center [366, 276] width 69 height 34
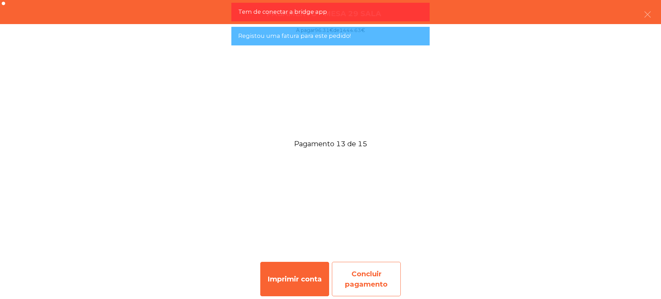
click at [389, 280] on div "Concluir pagamento" at bounding box center [366, 279] width 69 height 34
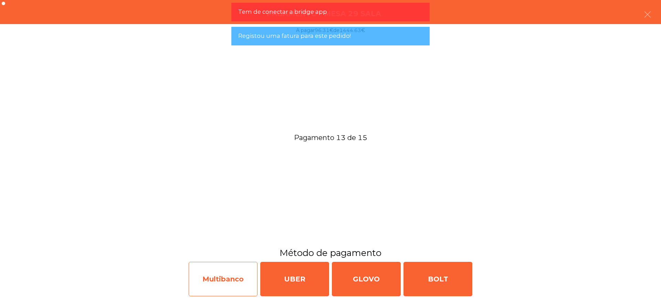
click at [230, 278] on div "Multibanco" at bounding box center [223, 279] width 69 height 34
select select "**"
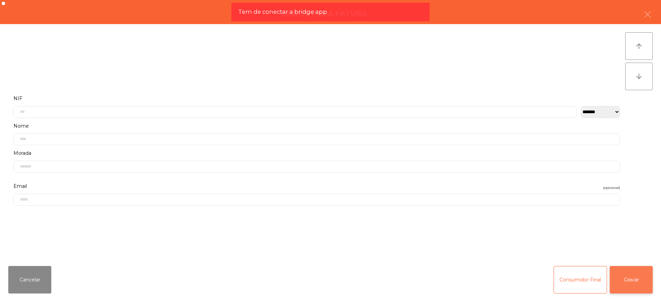
click at [635, 275] on button "Gravar" at bounding box center [631, 280] width 43 height 28
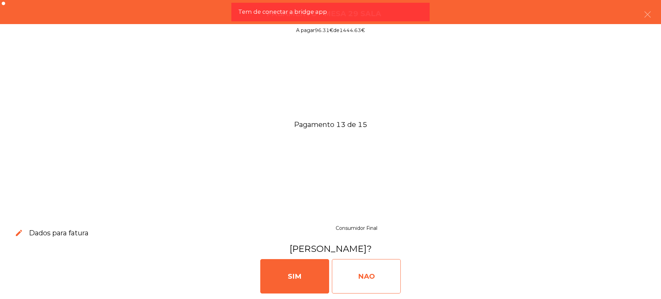
click at [399, 272] on div "NAO" at bounding box center [366, 276] width 69 height 34
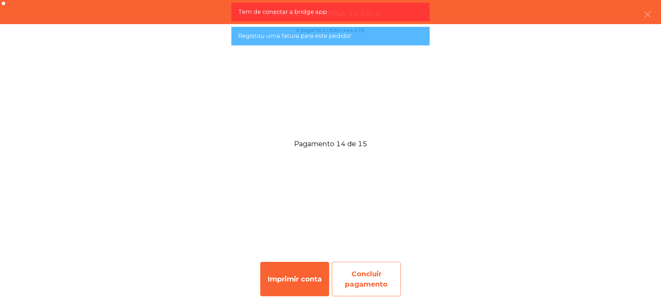
click at [371, 289] on div "Concluir pagamento" at bounding box center [366, 279] width 69 height 34
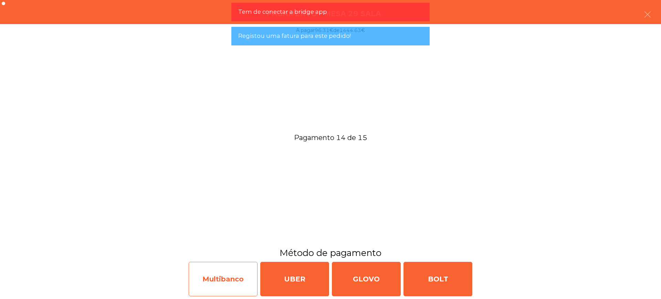
click at [233, 276] on div "Multibanco" at bounding box center [223, 279] width 69 height 34
select select "**"
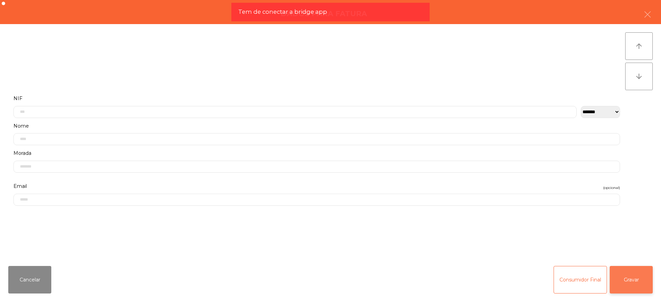
click at [625, 277] on button "Gravar" at bounding box center [631, 280] width 43 height 28
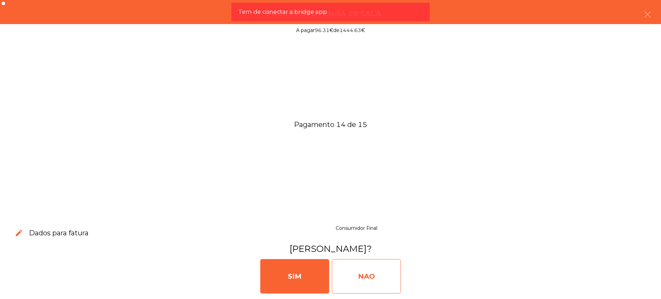
click at [376, 280] on div "NAO" at bounding box center [366, 276] width 69 height 34
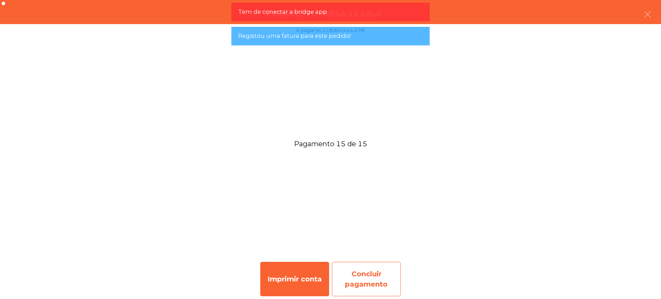
click at [370, 271] on div "Concluir pagamento" at bounding box center [366, 279] width 69 height 34
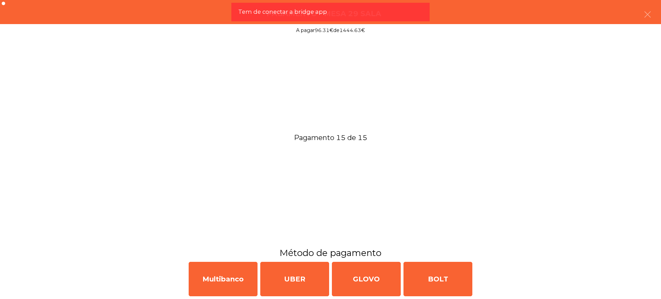
drag, startPoint x: 147, startPoint y: 88, endPoint x: 157, endPoint y: 86, distance: 10.1
click at [147, 88] on div "Pagamento 15 de 15" at bounding box center [330, 136] width 661 height 199
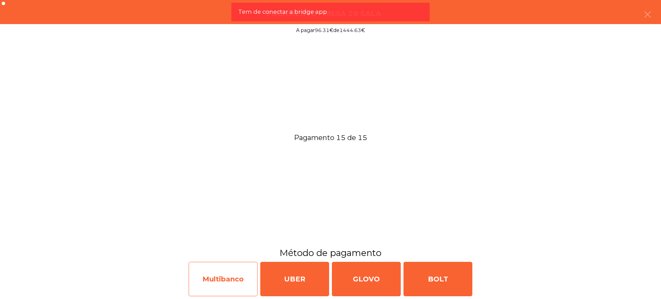
click at [222, 276] on div "Multibanco" at bounding box center [223, 279] width 69 height 34
select select "**"
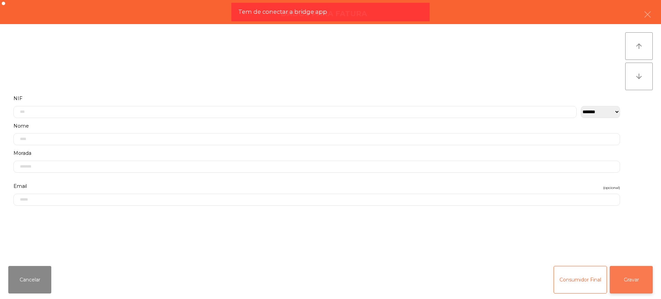
click at [648, 275] on button "Gravar" at bounding box center [631, 280] width 43 height 28
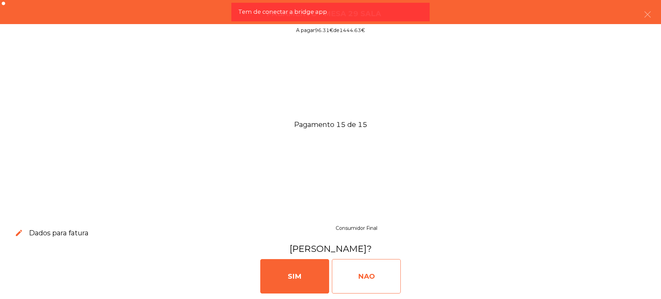
click at [357, 271] on div "NAO" at bounding box center [366, 276] width 69 height 34
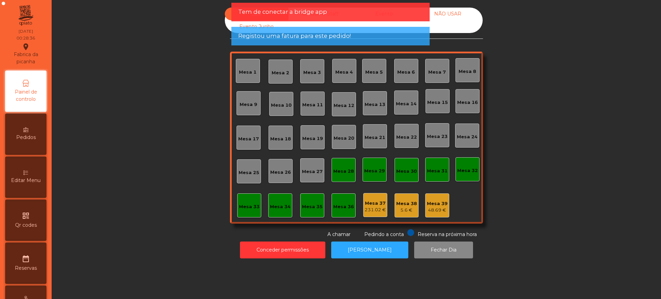
scroll to position [291, 0]
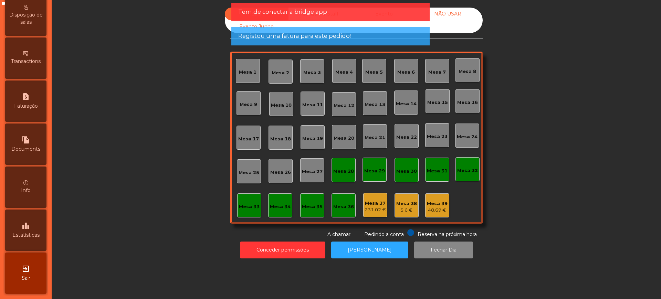
click at [38, 235] on span "Estatísticas" at bounding box center [25, 235] width 27 height 7
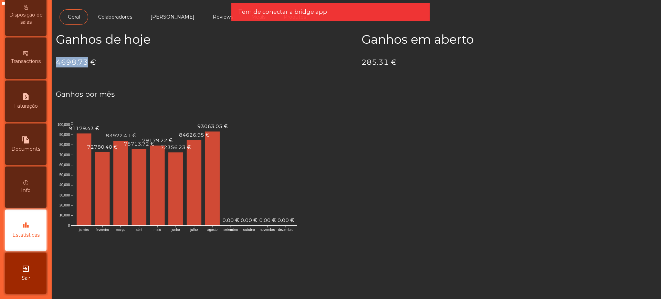
drag, startPoint x: 56, startPoint y: 64, endPoint x: 87, endPoint y: 60, distance: 31.6
click at [87, 60] on h4 "4698.73 €" at bounding box center [203, 62] width 295 height 10
copy h4 "4698.73"
